Goal: Check status: Check status

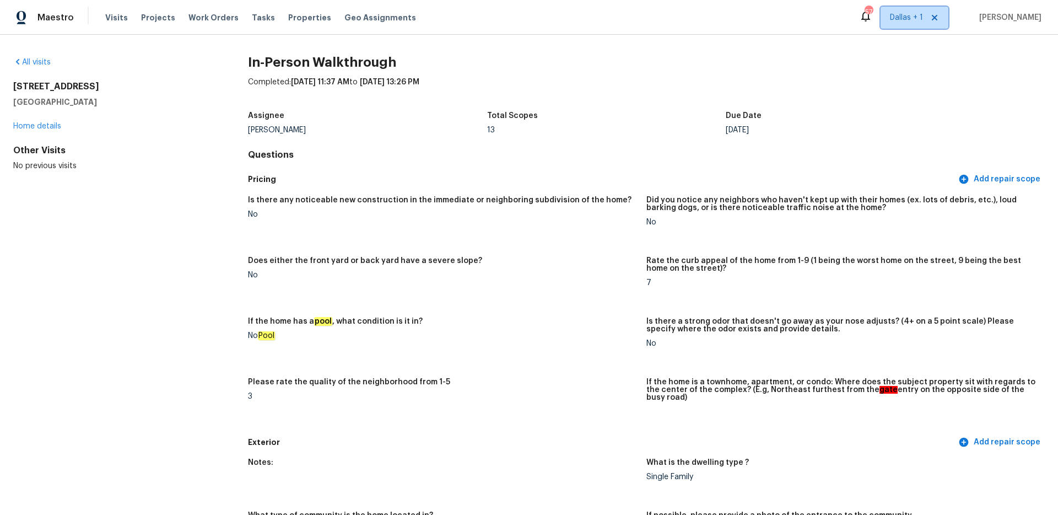
click at [918, 18] on span "Dallas + 1" at bounding box center [906, 17] width 33 height 11
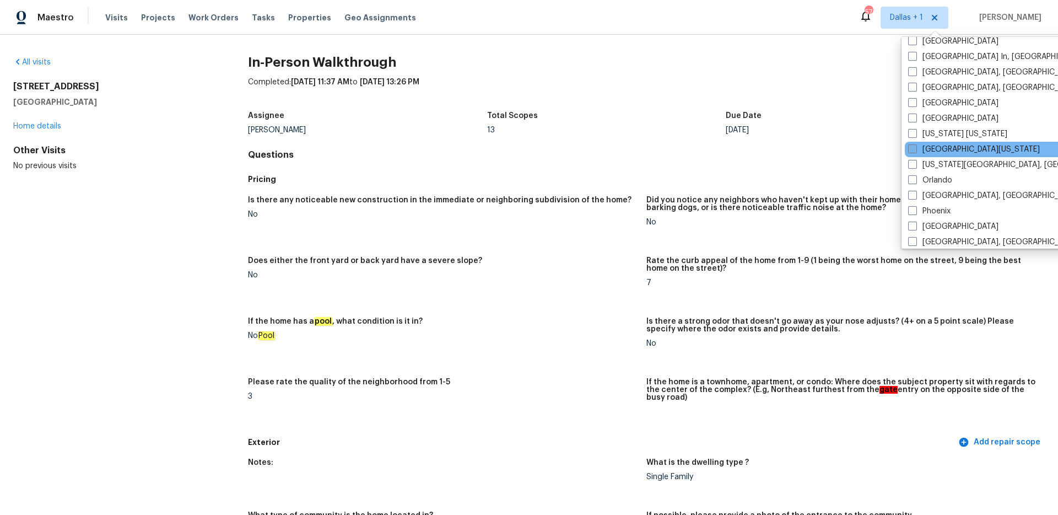
scroll to position [539, 0]
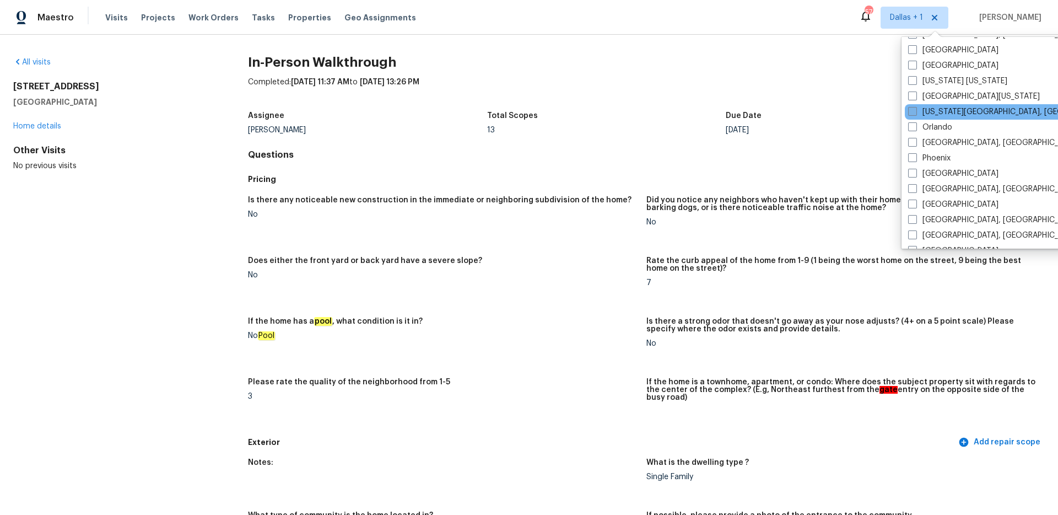
click at [913, 108] on span at bounding box center [912, 111] width 9 height 9
click at [913, 108] on input "[US_STATE][GEOGRAPHIC_DATA], [GEOGRAPHIC_DATA]" at bounding box center [911, 109] width 7 height 7
checkbox input "true"
click at [26, 61] on link "All visits" at bounding box center [31, 62] width 37 height 8
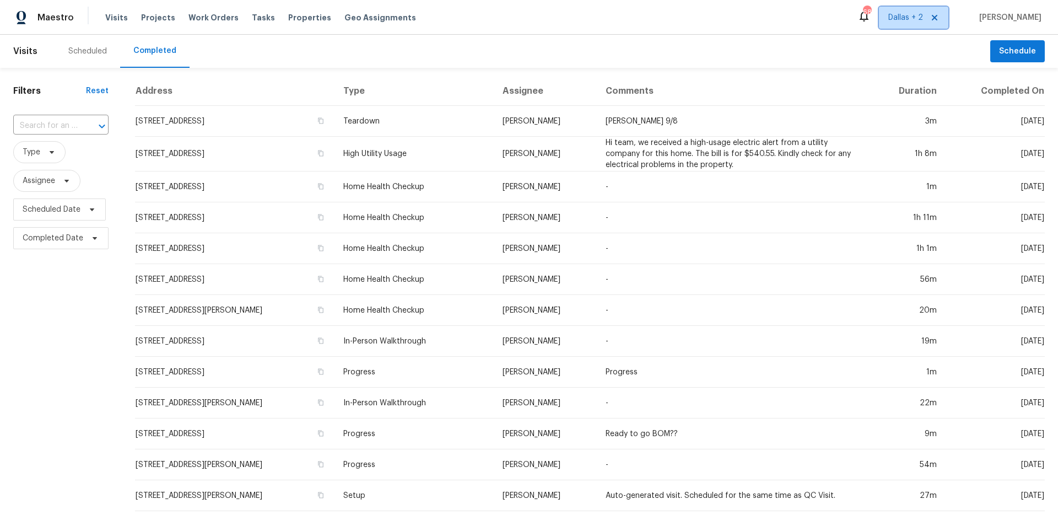
click at [923, 13] on span "Dallas + 2" at bounding box center [905, 17] width 35 height 11
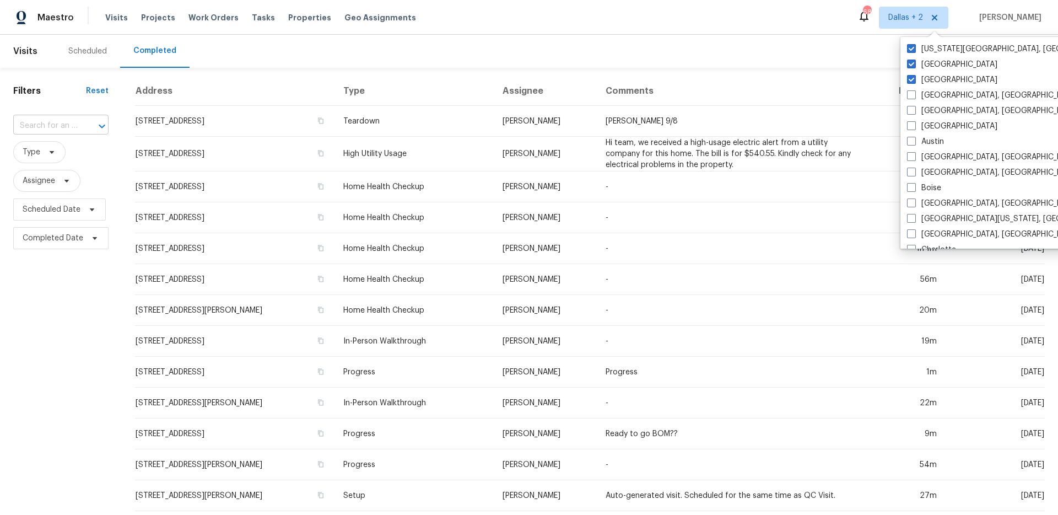
click at [64, 116] on div "​" at bounding box center [60, 126] width 95 height 24
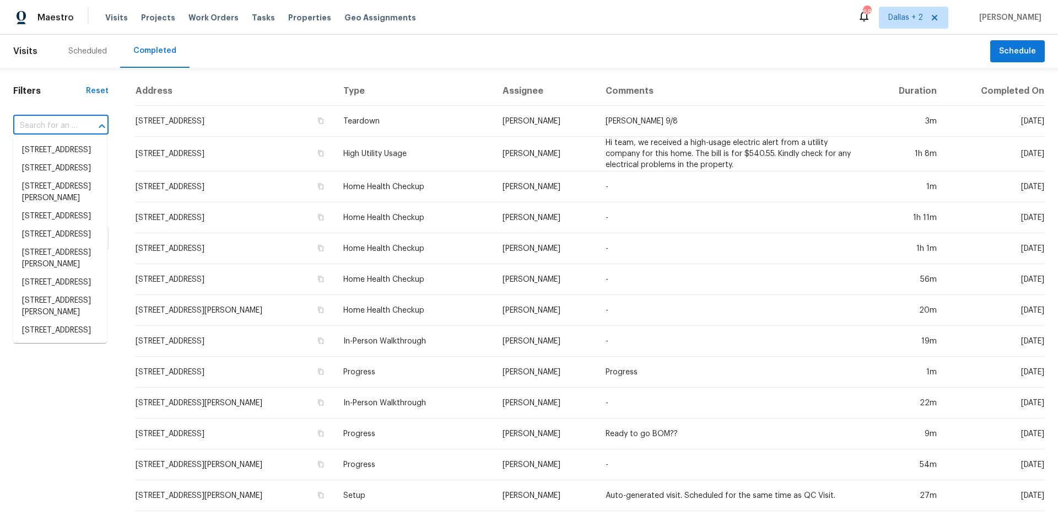
click at [56, 122] on input "text" at bounding box center [45, 125] width 64 height 17
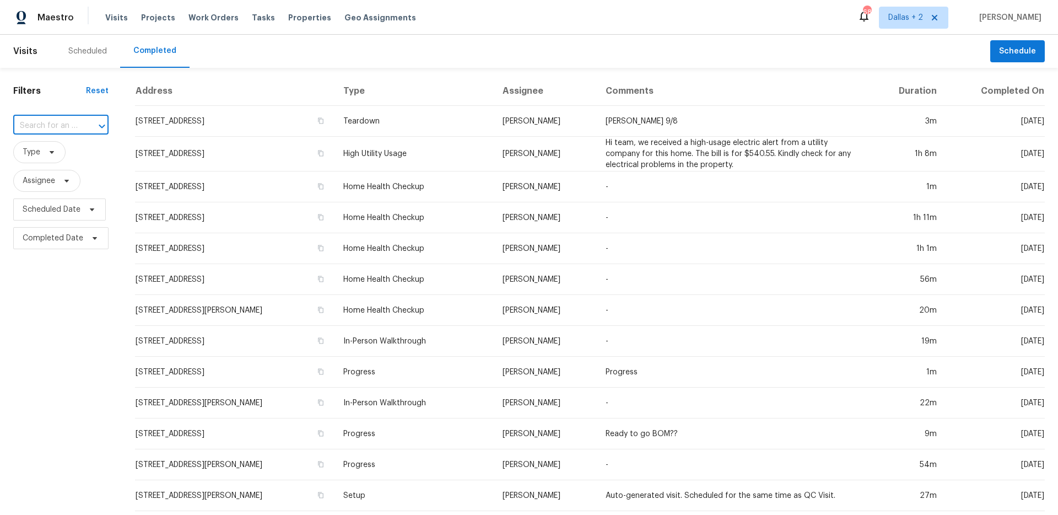
paste input "[STREET_ADDRESS]"
type input "[STREET_ADDRESS]"
click at [56, 144] on li "[STREET_ADDRESS]" at bounding box center [60, 150] width 94 height 18
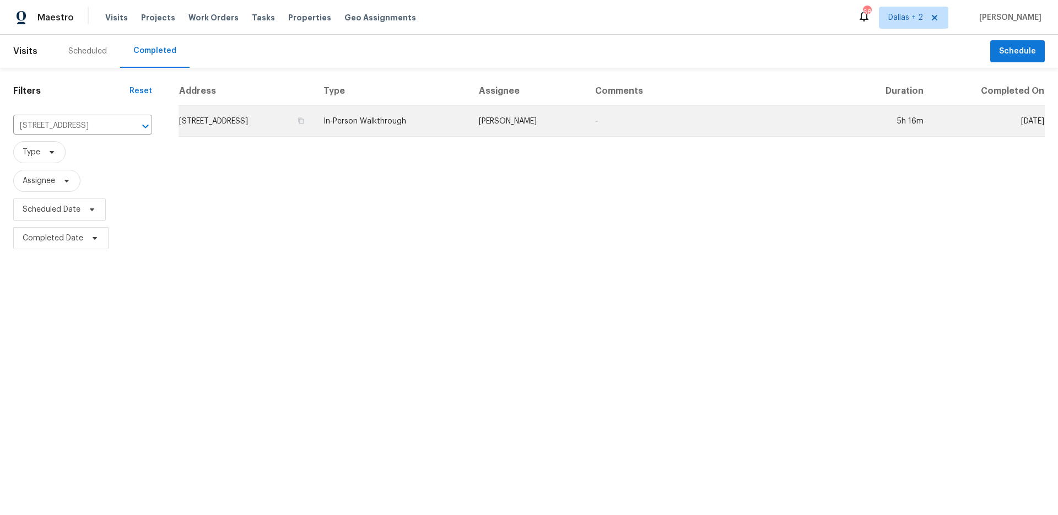
click at [470, 133] on td "In-Person Walkthrough" at bounding box center [392, 121] width 155 height 31
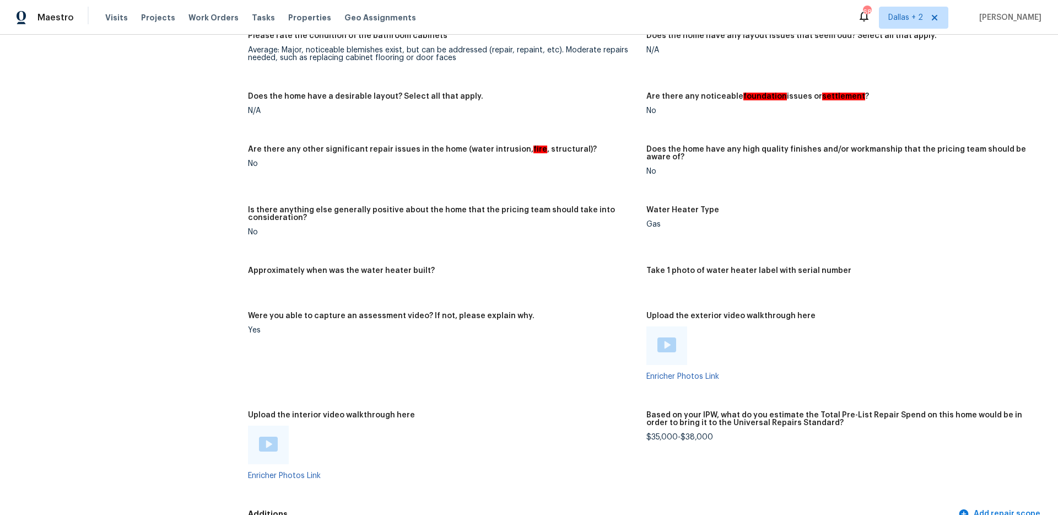
scroll to position [2065, 0]
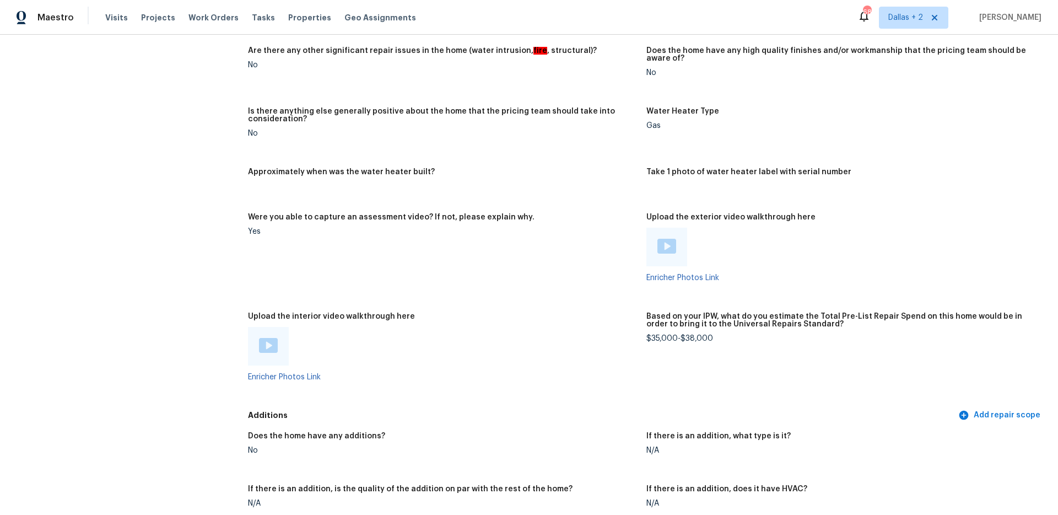
click at [252, 343] on div at bounding box center [268, 346] width 41 height 39
click at [262, 341] on img at bounding box center [268, 345] width 19 height 15
